Goal: Information Seeking & Learning: Learn about a topic

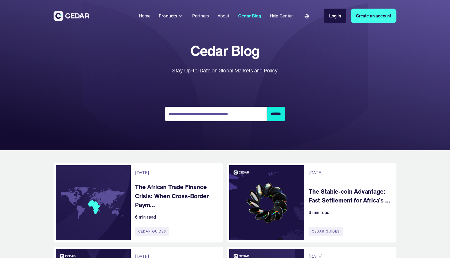
click at [177, 189] on h4 "The African Trade Finance Crisis: When Cross-Border Paym..." at bounding box center [176, 195] width 83 height 27
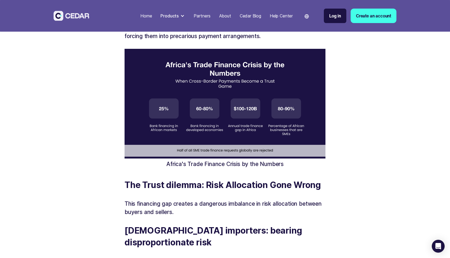
scroll to position [468, 0]
